Goal: Check status: Check status

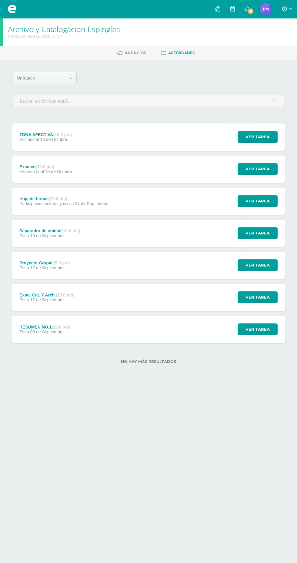
click at [271, 10] on img at bounding box center [265, 9] width 12 height 12
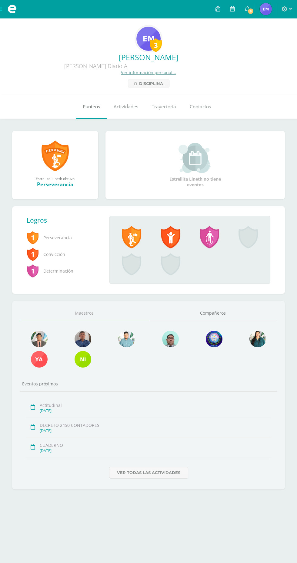
click at [99, 108] on span "Punteos" at bounding box center [91, 106] width 17 height 6
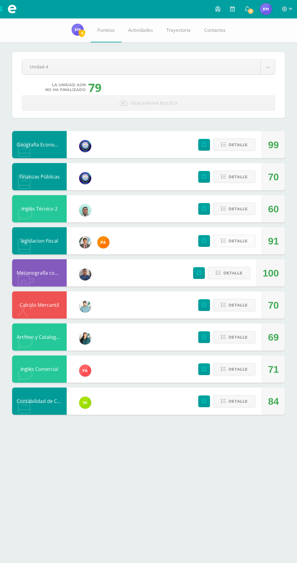
click at [240, 242] on span "Detalle" at bounding box center [237, 240] width 19 height 11
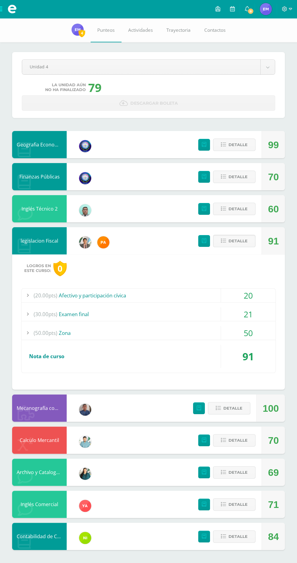
click at [243, 317] on div "21" at bounding box center [248, 314] width 54 height 14
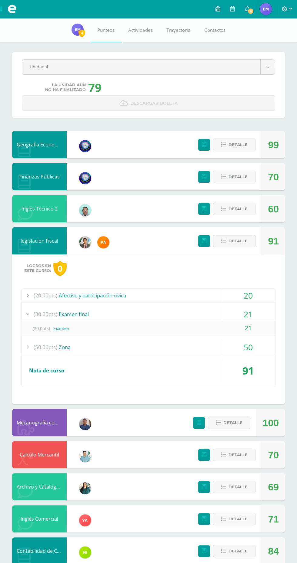
click at [239, 243] on span "Detalle" at bounding box center [237, 240] width 19 height 11
